Goal: Task Accomplishment & Management: Complete application form

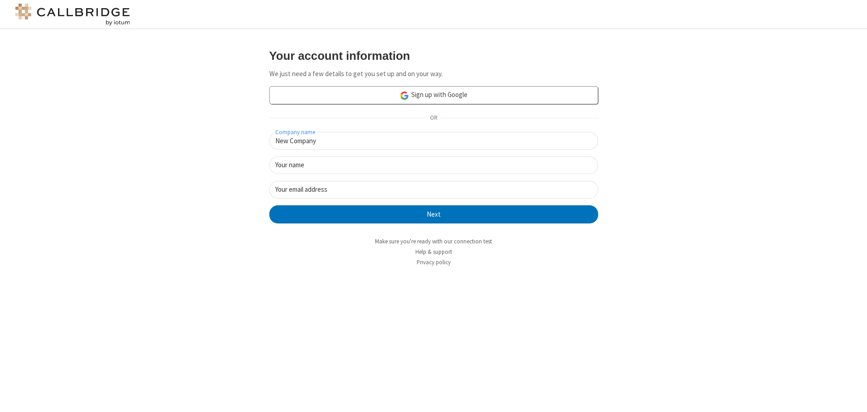
type input "New Company"
type input "New User"
type input "[EMAIL_ADDRESS][DOMAIN_NAME]"
click button "Next" at bounding box center [433, 215] width 329 height 18
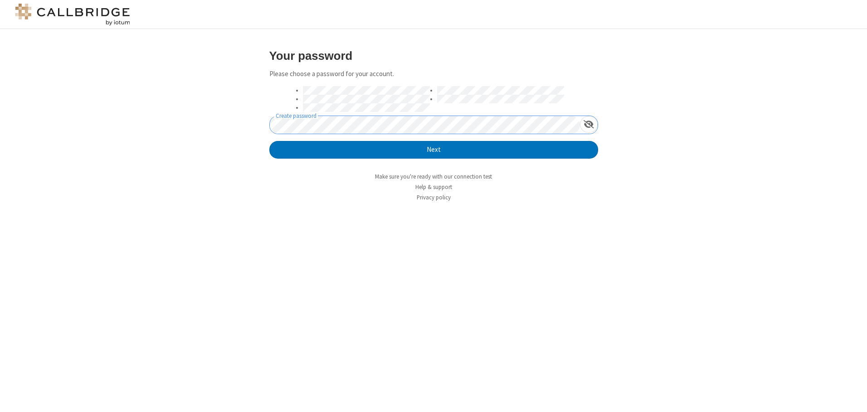
click at [269, 141] on button "Next" at bounding box center [433, 150] width 329 height 18
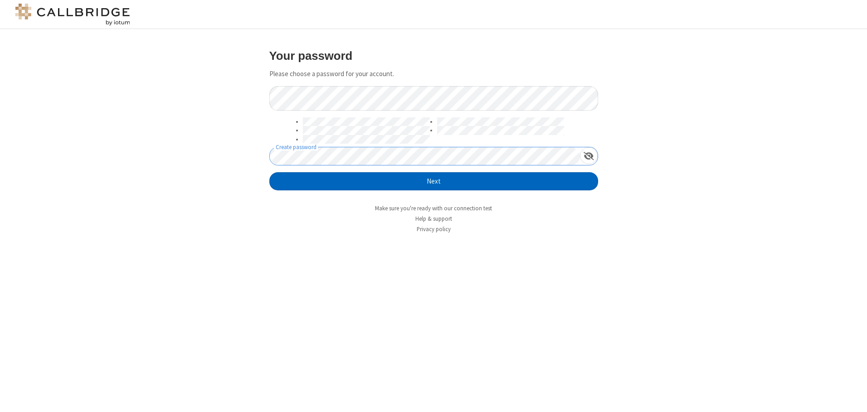
click at [434, 181] on button "Next" at bounding box center [433, 181] width 329 height 18
